Goal: Information Seeking & Learning: Learn about a topic

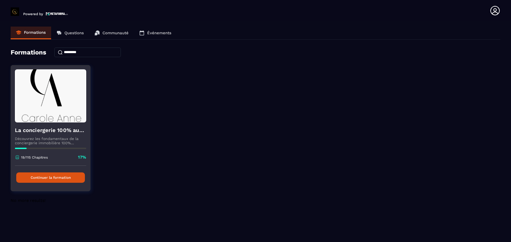
click at [60, 180] on button "Continuer la formation" at bounding box center [50, 178] width 69 height 10
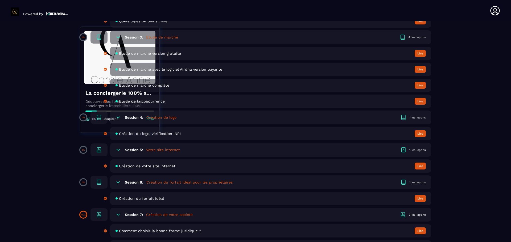
scroll to position [446, 0]
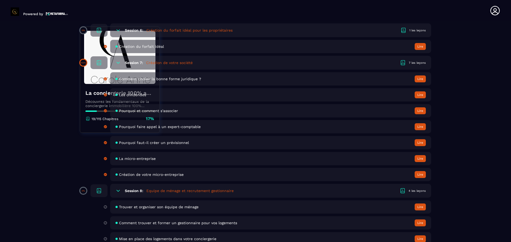
click at [116, 191] on icon at bounding box center [117, 190] width 5 height 5
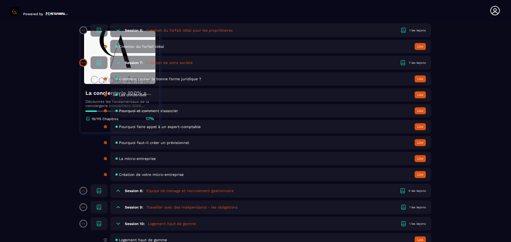
click at [213, 191] on h5 "Equipe de ménage et recrutement gestionnaire" at bounding box center [189, 190] width 87 height 5
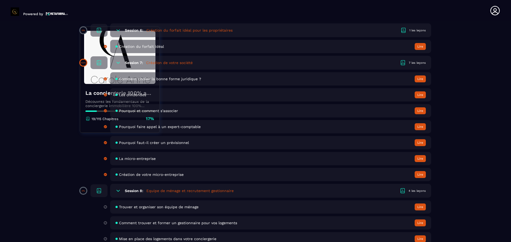
click at [414, 192] on div "4 les leçons" at bounding box center [416, 191] width 17 height 4
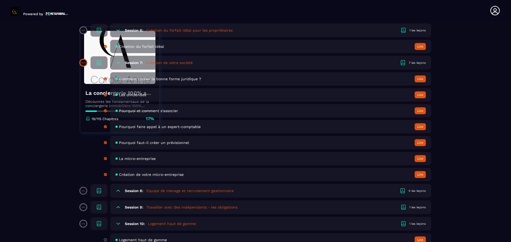
click at [118, 191] on icon at bounding box center [117, 190] width 5 height 5
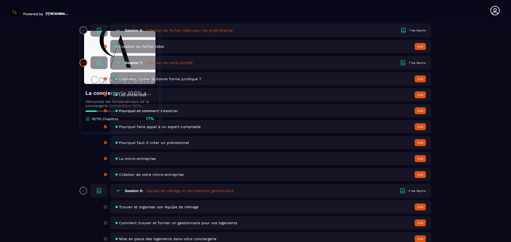
click at [153, 208] on span "Trouver et organiser son équipe de ménage" at bounding box center [159, 207] width 80 height 4
click at [420, 205] on button "Lire" at bounding box center [419, 207] width 11 height 7
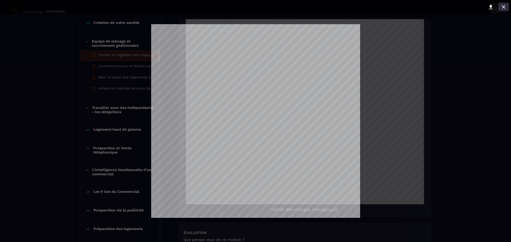
click at [504, 8] on icon at bounding box center [502, 6] width 3 height 3
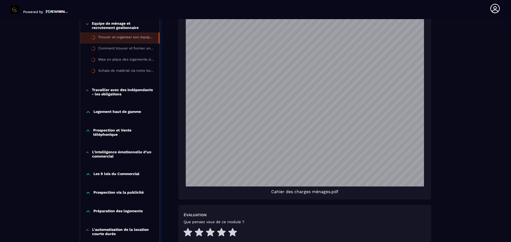
scroll to position [341, 0]
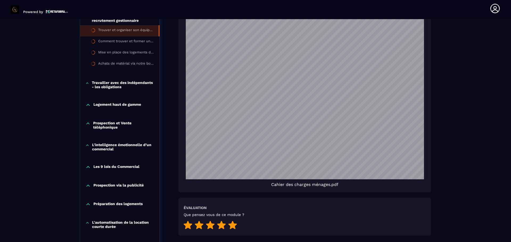
click at [232, 223] on icon at bounding box center [232, 225] width 9 height 8
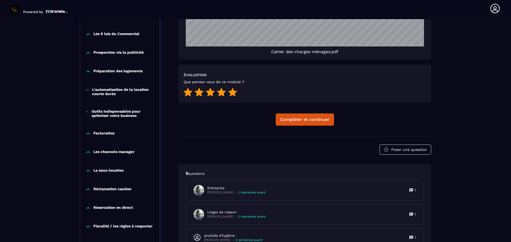
scroll to position [485, 0]
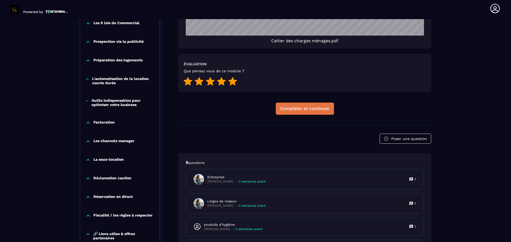
click at [312, 108] on div "Compléter et continuer" at bounding box center [304, 108] width 49 height 5
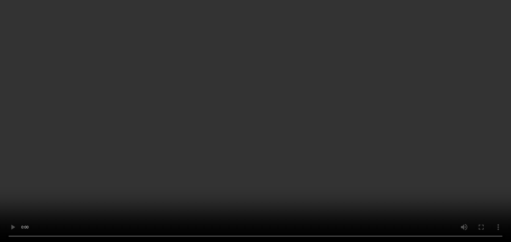
scroll to position [304, 0]
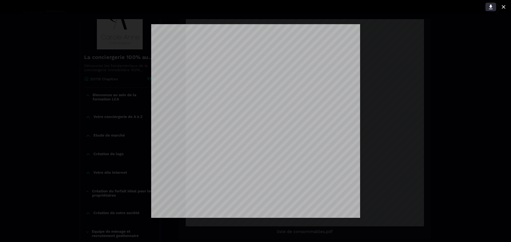
click at [491, 7] on icon at bounding box center [490, 7] width 6 height 6
click at [384, 164] on div at bounding box center [255, 121] width 511 height 242
click at [502, 6] on icon at bounding box center [502, 6] width 3 height 3
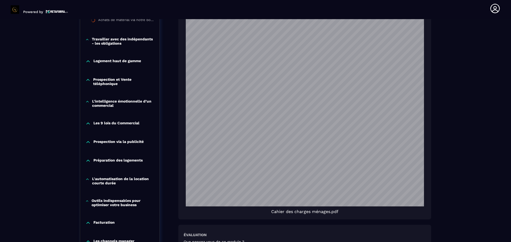
scroll to position [563, 0]
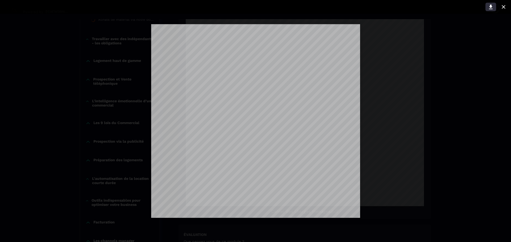
click at [490, 4] on icon at bounding box center [490, 7] width 6 height 6
click at [500, 5] on button at bounding box center [503, 7] width 11 height 9
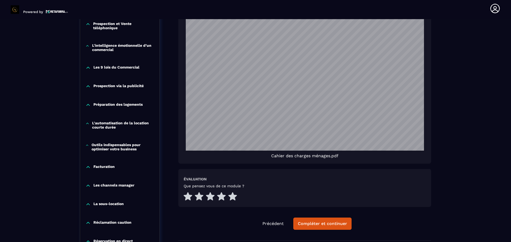
scroll to position [657, 0]
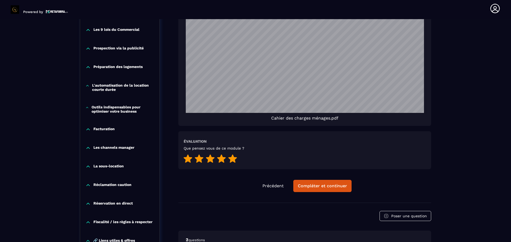
click at [235, 156] on icon at bounding box center [232, 158] width 9 height 9
click at [332, 186] on div "Compléter et continuer" at bounding box center [322, 185] width 49 height 5
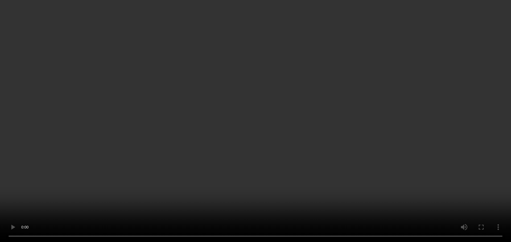
scroll to position [325, 0]
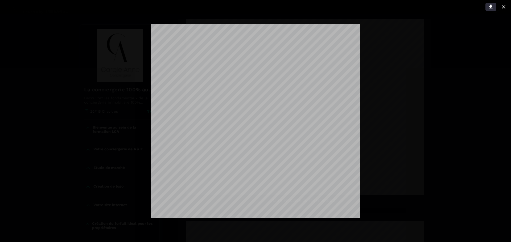
click at [490, 6] on icon at bounding box center [490, 7] width 4 height 5
click at [503, 7] on icon at bounding box center [502, 6] width 3 height 3
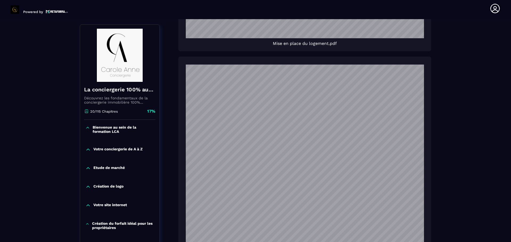
scroll to position [528, 0]
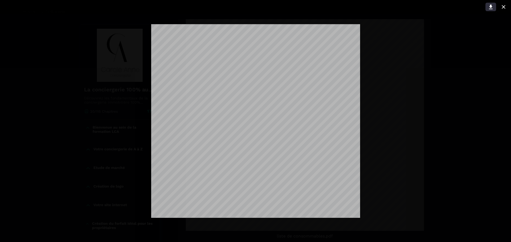
click at [491, 6] on icon at bounding box center [490, 7] width 4 height 5
click at [503, 7] on icon at bounding box center [502, 6] width 3 height 3
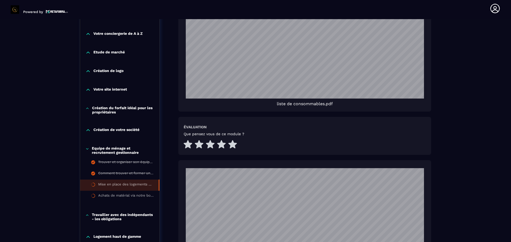
scroll to position [661, 0]
click at [233, 145] on icon at bounding box center [232, 144] width 9 height 8
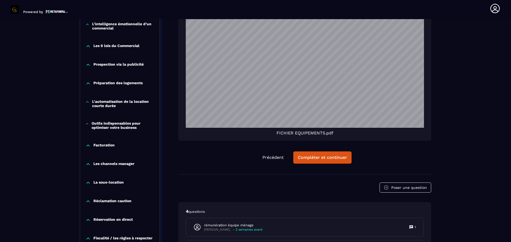
scroll to position [912, 0]
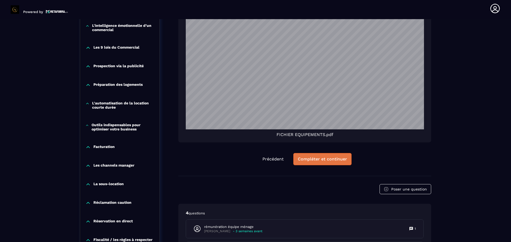
click at [306, 159] on div "Compléter et continuer" at bounding box center [322, 159] width 49 height 5
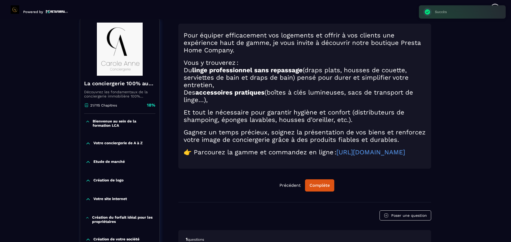
scroll to position [55, 0]
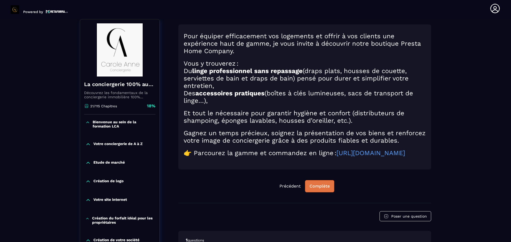
click at [326, 189] on div "Complète" at bounding box center [319, 186] width 20 height 5
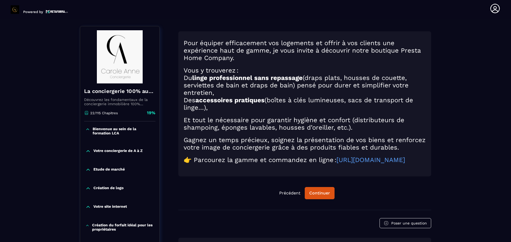
scroll to position [43, 0]
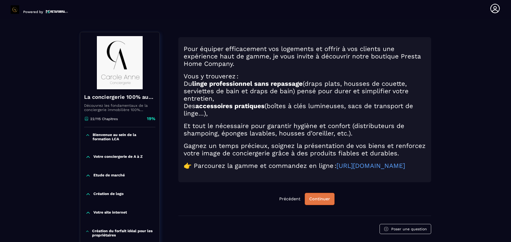
click at [319, 205] on button "Continuer" at bounding box center [319, 199] width 30 height 12
click at [319, 202] on div "Continuer" at bounding box center [319, 199] width 21 height 5
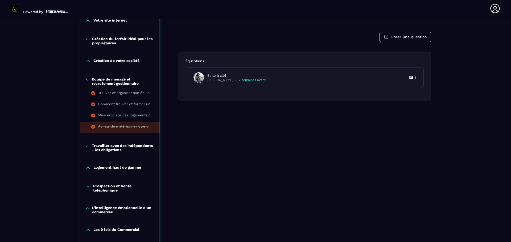
scroll to position [234, 0]
click at [111, 147] on p "Travailler avec des indépendants - les obligations" at bounding box center [123, 148] width 62 height 9
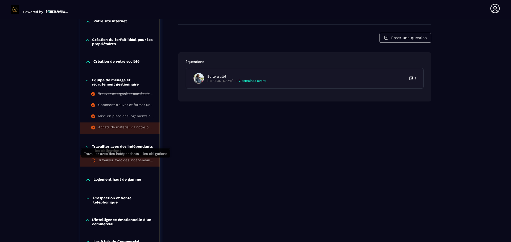
click at [128, 161] on div "Travailler avec des indépendants - les obligations" at bounding box center [125, 161] width 55 height 6
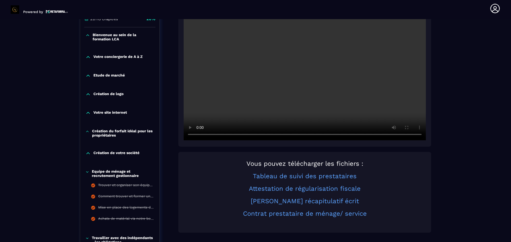
scroll to position [146, 0]
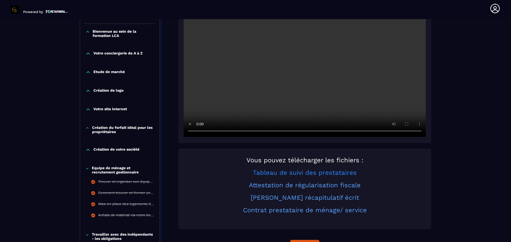
click at [313, 174] on link "Tableau de suivi des prestataires" at bounding box center [305, 172] width 104 height 7
click at [270, 186] on link "Attestation de régularisation fiscale" at bounding box center [305, 185] width 112 height 7
click at [294, 196] on link "[PERSON_NAME] récapitulatif écrit" at bounding box center [304, 197] width 108 height 7
click at [287, 213] on link "Contrat prestataire de ménage/ service" at bounding box center [305, 210] width 124 height 7
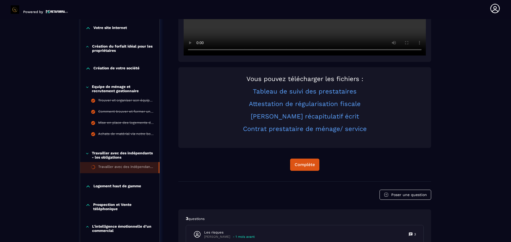
scroll to position [228, 0]
click at [298, 164] on div "Complète" at bounding box center [304, 164] width 20 height 5
click at [111, 186] on p "Logement haut de gamme" at bounding box center [117, 186] width 48 height 5
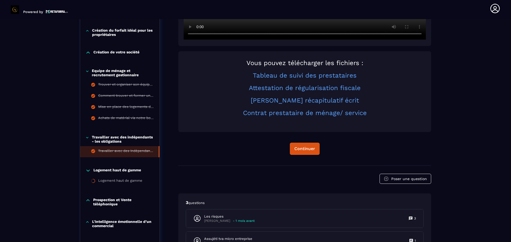
scroll to position [256, 0]
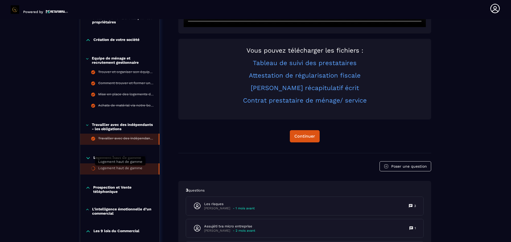
click at [122, 168] on div "Logement haut de gamme" at bounding box center [120, 169] width 44 height 6
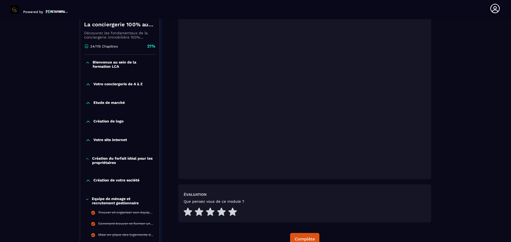
scroll to position [121, 0]
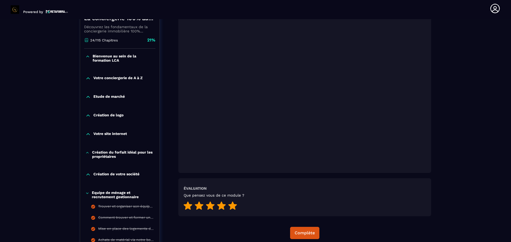
click at [233, 206] on icon at bounding box center [232, 206] width 9 height 8
click at [303, 235] on div "Complète" at bounding box center [304, 233] width 20 height 5
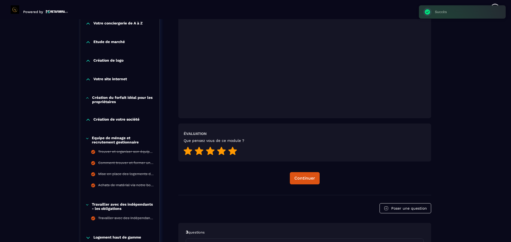
scroll to position [176, 0]
click at [306, 179] on div "Continuer" at bounding box center [304, 178] width 21 height 5
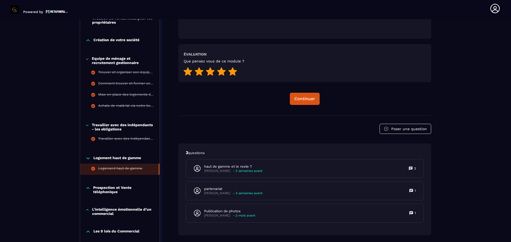
scroll to position [256, 0]
click at [102, 189] on p "Prospection et Vente téléphonique" at bounding box center [123, 189] width 61 height 9
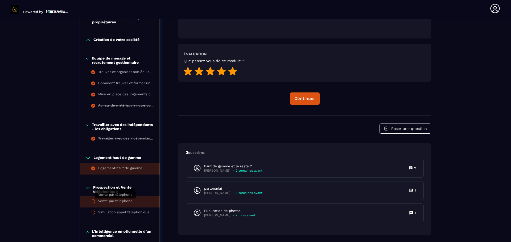
click at [110, 199] on div "Vente par téléphone" at bounding box center [115, 202] width 34 height 6
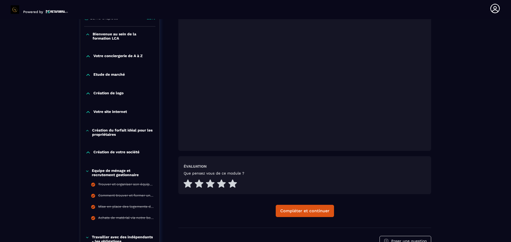
scroll to position [144, 0]
click at [224, 184] on icon at bounding box center [221, 183] width 9 height 9
click at [310, 213] on div "Compléter et continuer" at bounding box center [304, 210] width 49 height 5
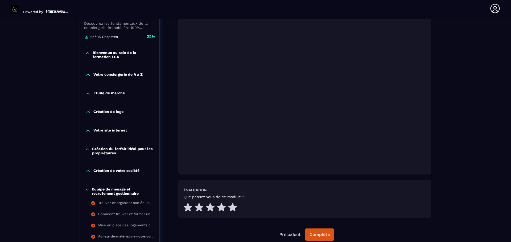
scroll to position [122, 0]
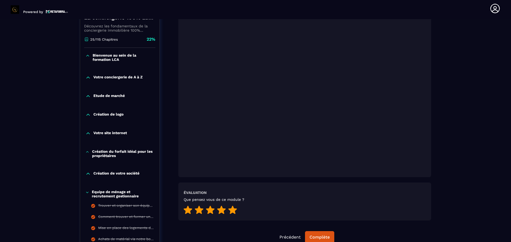
click at [228, 210] on div at bounding box center [209, 211] width 53 height 10
click at [230, 210] on icon at bounding box center [232, 210] width 9 height 8
click at [314, 236] on div "Complète" at bounding box center [319, 237] width 20 height 5
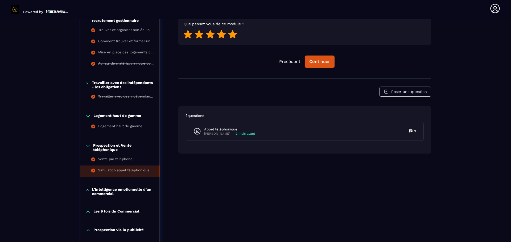
scroll to position [301, 0]
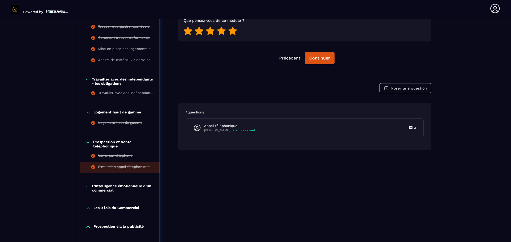
click at [102, 187] on p "L'intelligence émotionnelle d’un commercial" at bounding box center [123, 188] width 62 height 9
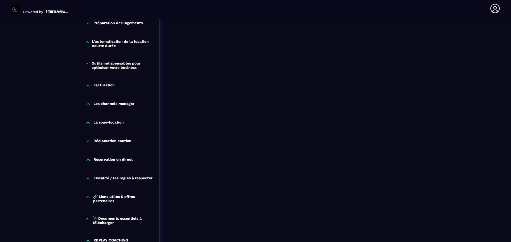
scroll to position [601, 0]
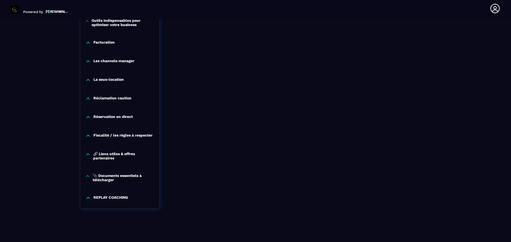
click at [109, 176] on p "📎 Documents essentiels à télécharger" at bounding box center [123, 178] width 61 height 9
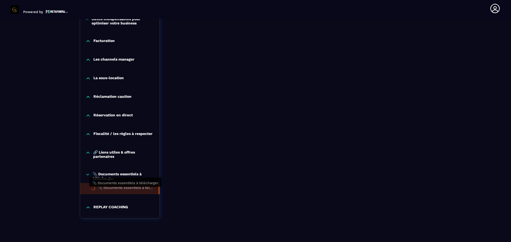
click at [118, 191] on div "📎 Documents essentiels à télécharger" at bounding box center [125, 189] width 55 height 6
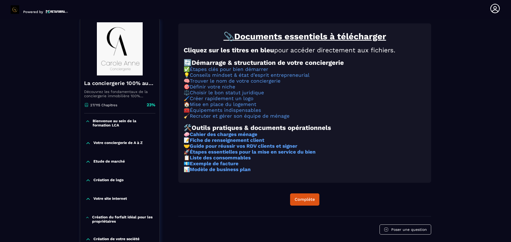
scroll to position [55, 0]
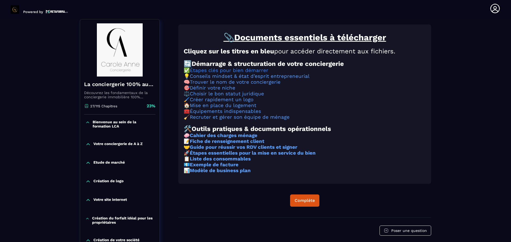
click at [218, 73] on link "Étapes clés pour bien démarrer" at bounding box center [229, 71] width 78 height 6
click at [216, 79] on link "Conseils mindset & état d’esprit entrepreneurial" at bounding box center [250, 76] width 120 height 6
click at [206, 85] on link "Trouver le nom de votre conciergerie" at bounding box center [235, 82] width 91 height 6
click at [219, 91] on link "Définir votre niche" at bounding box center [212, 88] width 45 height 6
click at [206, 97] on link "Choisir le bon statut juridique" at bounding box center [227, 94] width 74 height 6
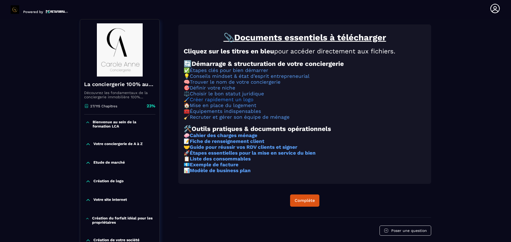
click at [204, 103] on link "Créer rapidement un logo" at bounding box center [222, 100] width 64 height 6
click at [204, 108] on link "Mise en place du logement" at bounding box center [223, 106] width 66 height 6
click at [212, 114] on link "Équipements indispensables" at bounding box center [225, 111] width 71 height 6
click at [209, 120] on link "Recruter et gérer son équipe de ménage" at bounding box center [240, 117] width 100 height 6
click at [212, 139] on strong "Cahier des charges ménage" at bounding box center [224, 136] width 68 height 6
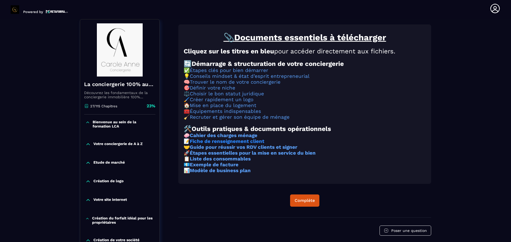
click at [210, 144] on strong "Fiche de renseignement client" at bounding box center [227, 142] width 74 height 6
click at [216, 150] on strong "Guide pour réussir vos RDV clients et signer" at bounding box center [243, 147] width 107 height 6
click at [241, 156] on strong "Étapes essentielles pour la mise en service du bien" at bounding box center [253, 153] width 126 height 6
click at [238, 162] on strong "Liste des consommables" at bounding box center [220, 159] width 61 height 6
click at [230, 168] on strong "Exemple de facture" at bounding box center [214, 165] width 49 height 6
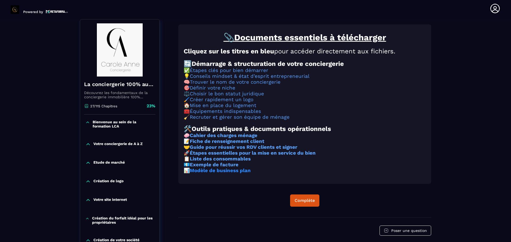
click at [203, 174] on strong "Modèle de business plan" at bounding box center [220, 171] width 61 height 6
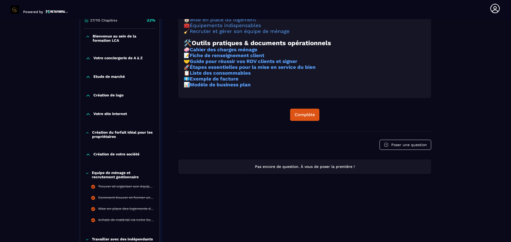
scroll to position [141, 0]
click at [306, 117] on div "Complète" at bounding box center [304, 114] width 20 height 5
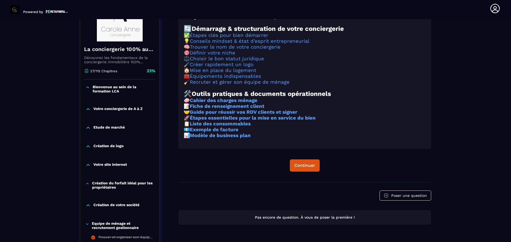
scroll to position [0, 0]
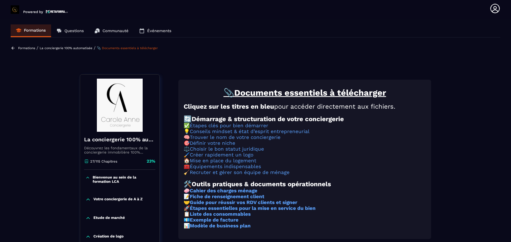
click at [157, 28] on link "Événements" at bounding box center [155, 30] width 43 height 13
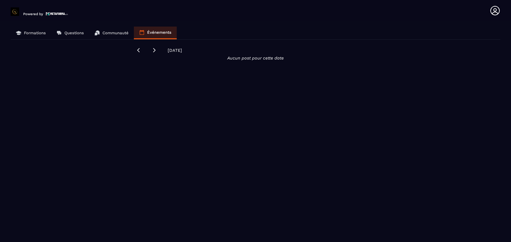
click at [118, 31] on p "Communauté" at bounding box center [115, 33] width 26 height 5
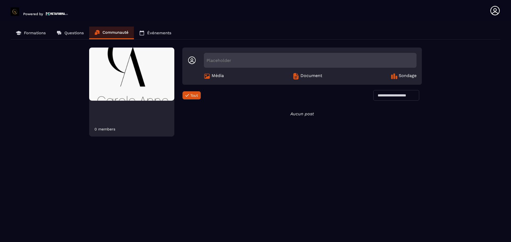
click at [73, 34] on p "Questions" at bounding box center [73, 33] width 19 height 5
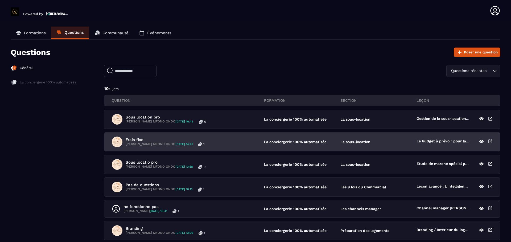
click at [446, 142] on p "Le budget à prévoir pour la sous location" at bounding box center [442, 142] width 53 height 6
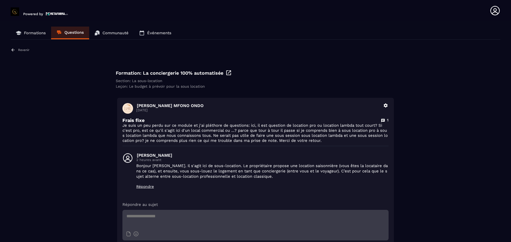
click at [32, 33] on p "Formations" at bounding box center [35, 33] width 22 height 5
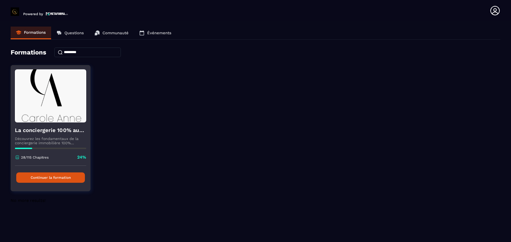
click at [41, 180] on button "Continuer la formation" at bounding box center [50, 178] width 69 height 10
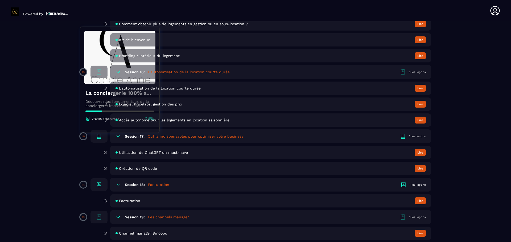
scroll to position [1115, 0]
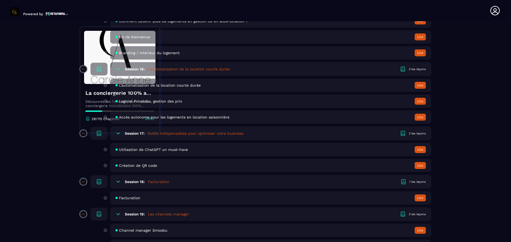
click at [118, 182] on icon at bounding box center [117, 182] width 3 height 2
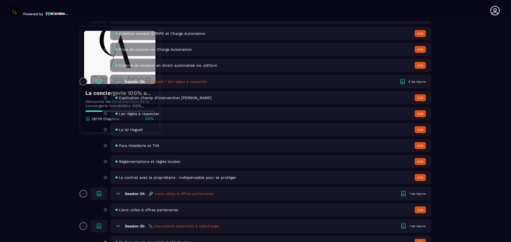
scroll to position [1489, 0]
click at [188, 180] on span "Le contrat avec le propriétaire : indispensable pour se protéger" at bounding box center [177, 178] width 117 height 4
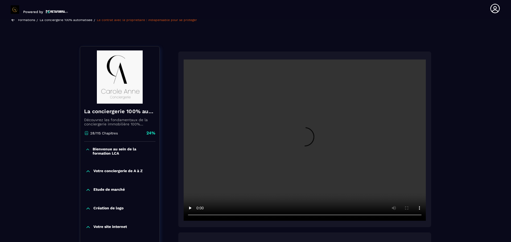
scroll to position [28, 0]
